Goal: Information Seeking & Learning: Learn about a topic

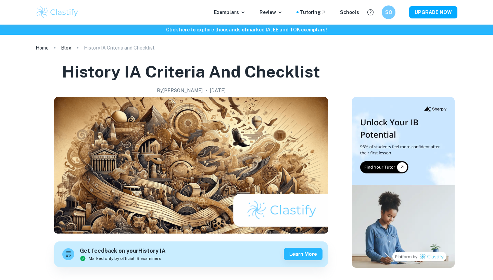
scroll to position [25, 0]
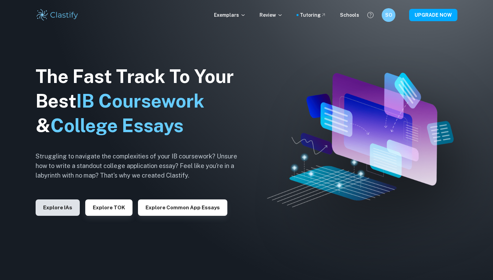
click at [55, 210] on button "Explore IAs" at bounding box center [58, 208] width 44 height 16
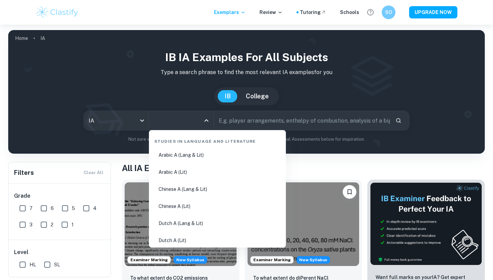
click at [165, 127] on input "All Subjects" at bounding box center [176, 120] width 48 height 13
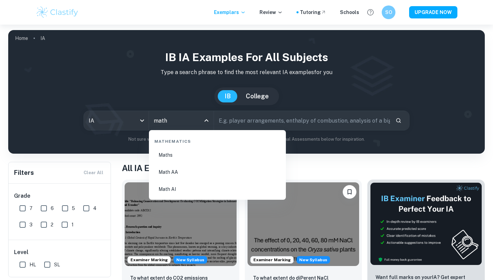
click at [170, 187] on li "Math AI" at bounding box center [217, 190] width 131 height 16
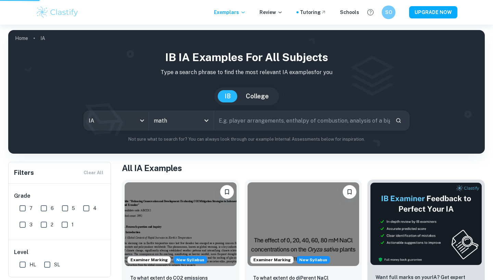
type input "Math AI"
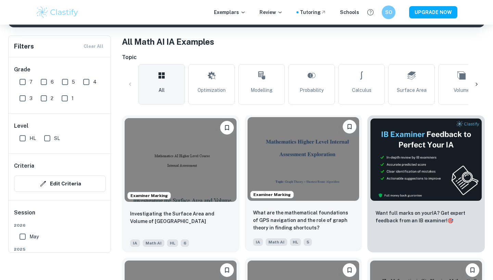
scroll to position [36, 0]
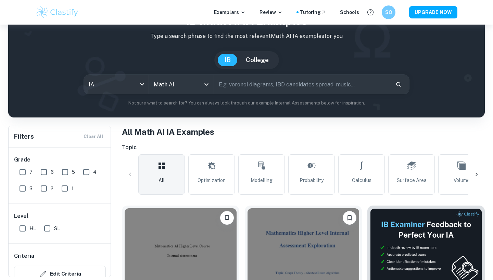
click at [475, 173] on icon at bounding box center [476, 174] width 7 height 7
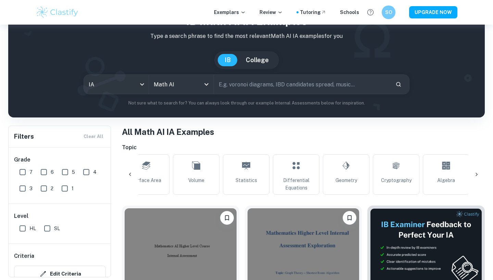
scroll to position [0, 321]
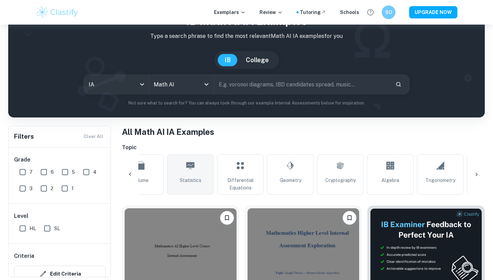
click at [192, 172] on icon at bounding box center [190, 166] width 8 height 16
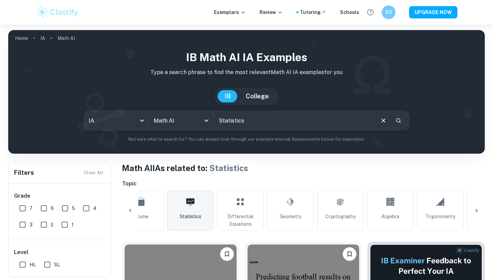
click at [476, 210] on icon at bounding box center [476, 211] width 7 height 7
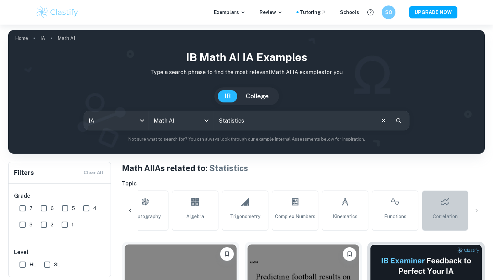
click at [442, 211] on link "Correlation" at bounding box center [444, 211] width 47 height 40
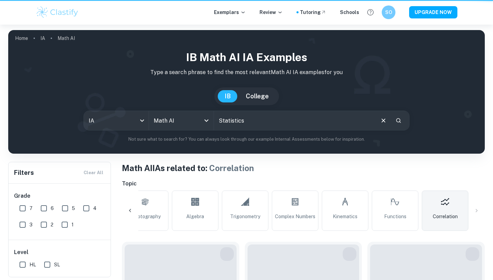
type input "Correlation"
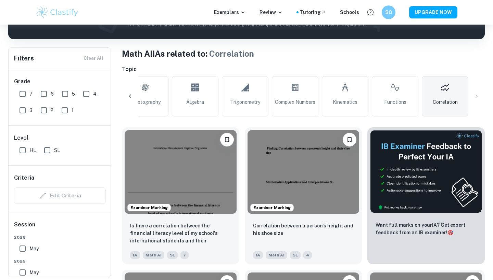
scroll to position [180, 0]
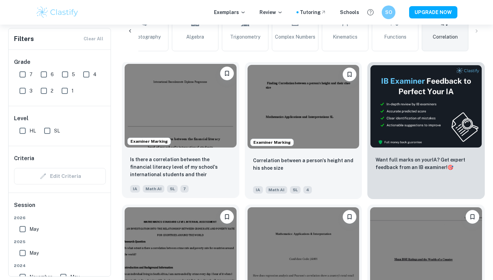
click at [193, 110] on img at bounding box center [180, 106] width 112 height 84
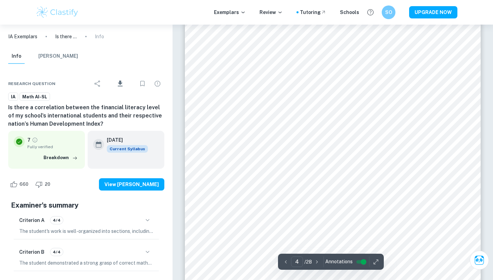
scroll to position [1299, 0]
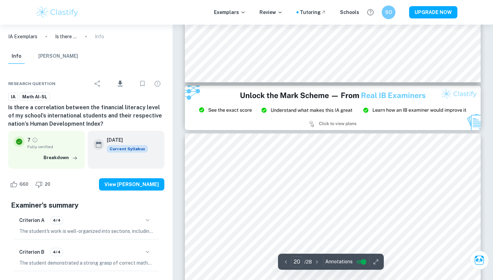
type input "21"
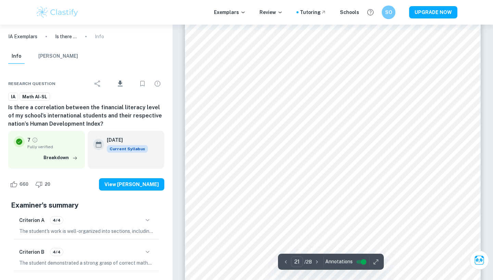
scroll to position [8046, 0]
